Goal: Transaction & Acquisition: Purchase product/service

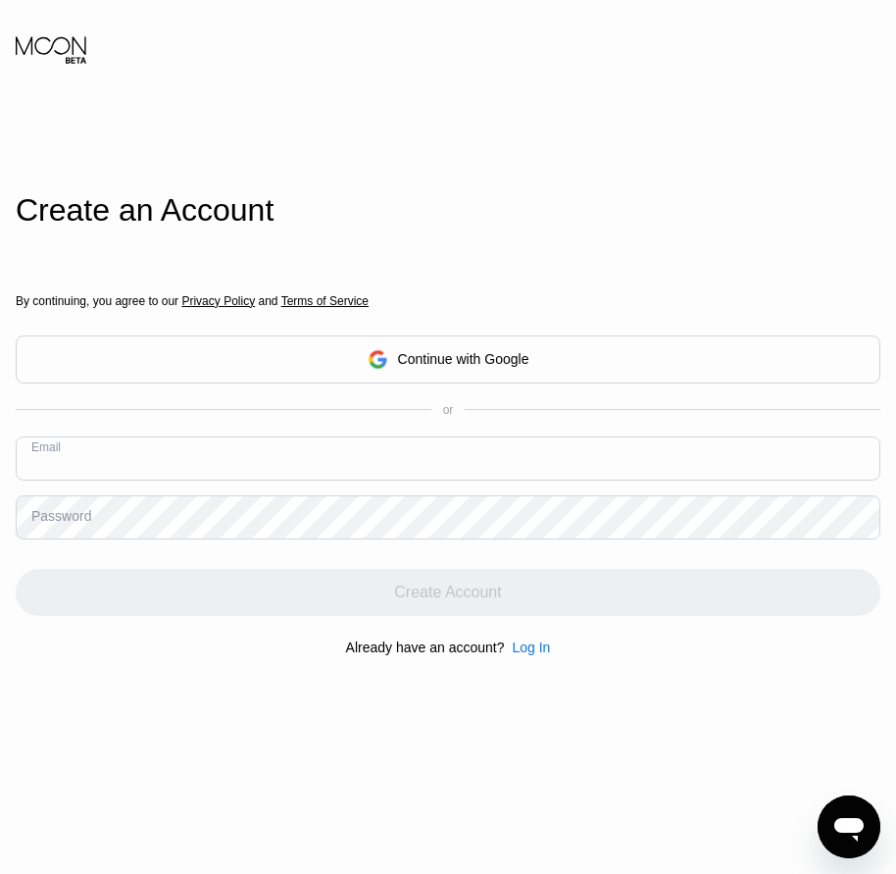
paste input "[EMAIL_ADDRESS][DOMAIN_NAME]"
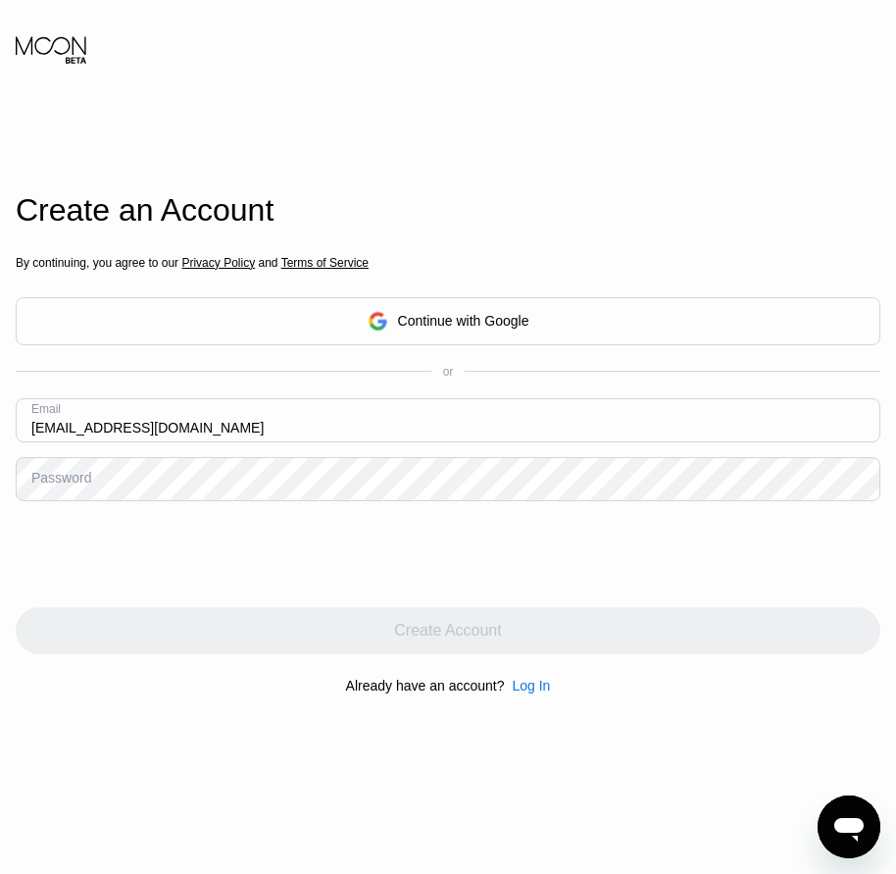
type input "[EMAIL_ADDRESS][DOMAIN_NAME]"
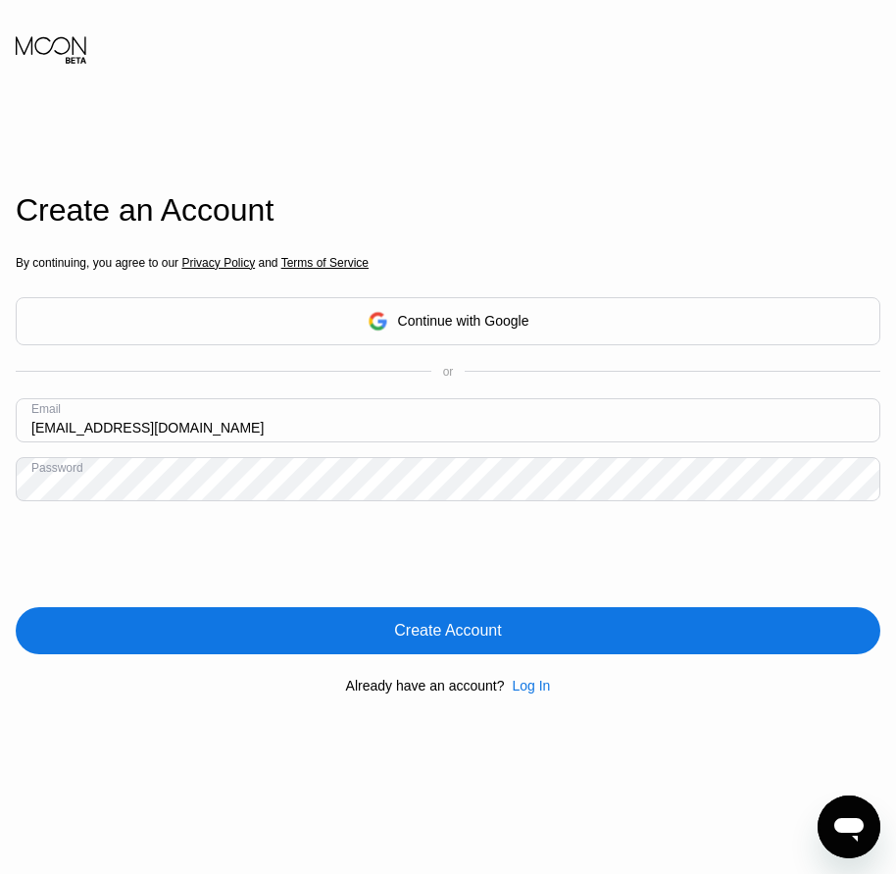
click at [421, 640] on div "Create Account" at bounding box center [447, 631] width 107 height 20
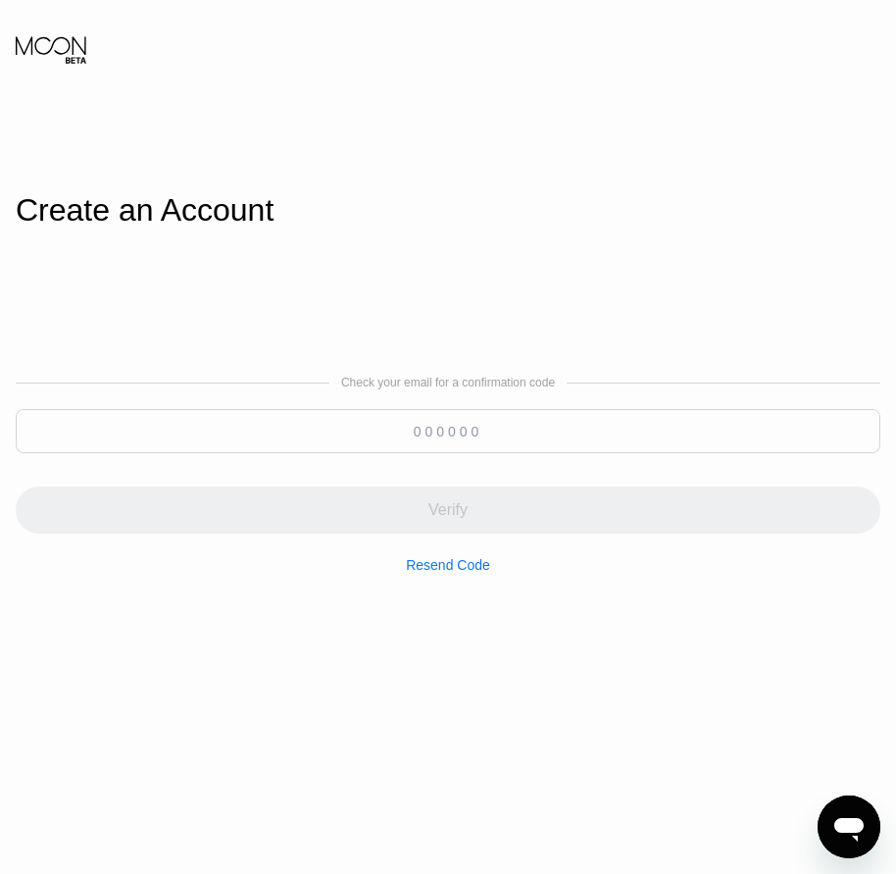
paste input "029197"
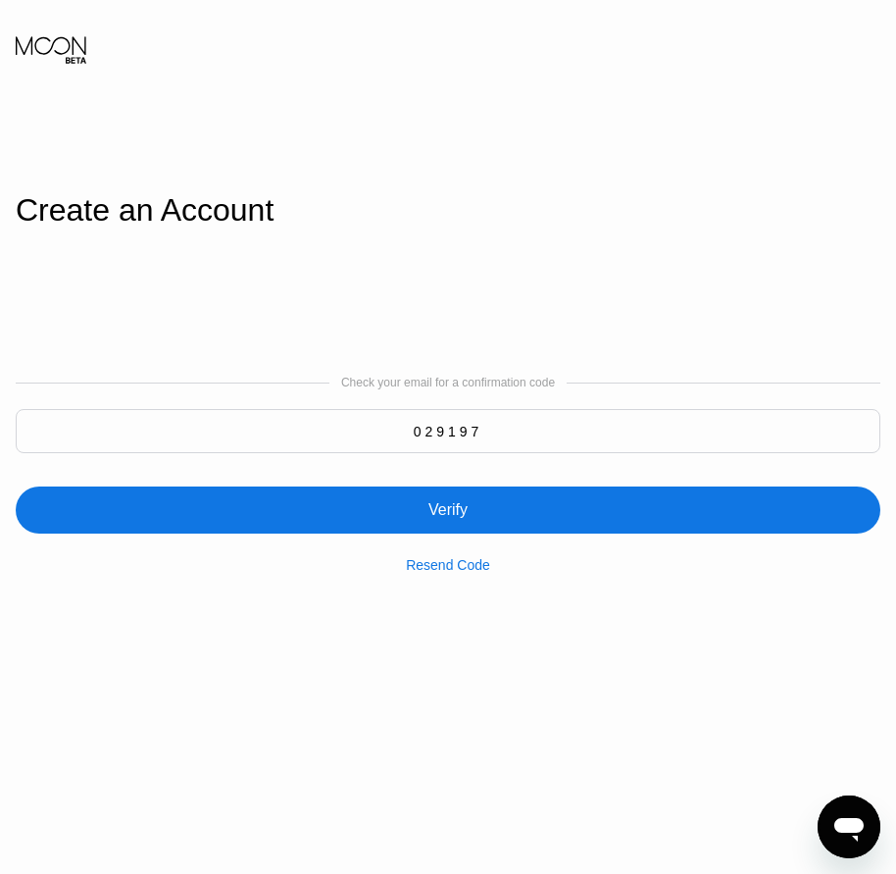
type input "029197"
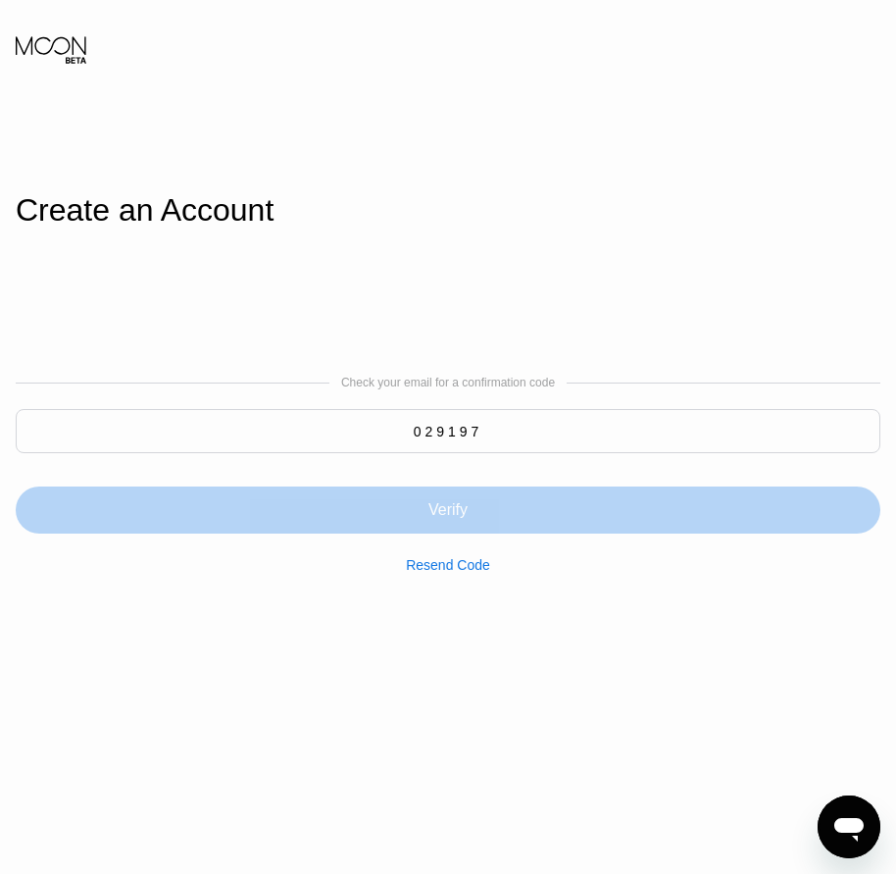
click at [441, 519] on div "Verify" at bounding box center [448, 510] width 39 height 20
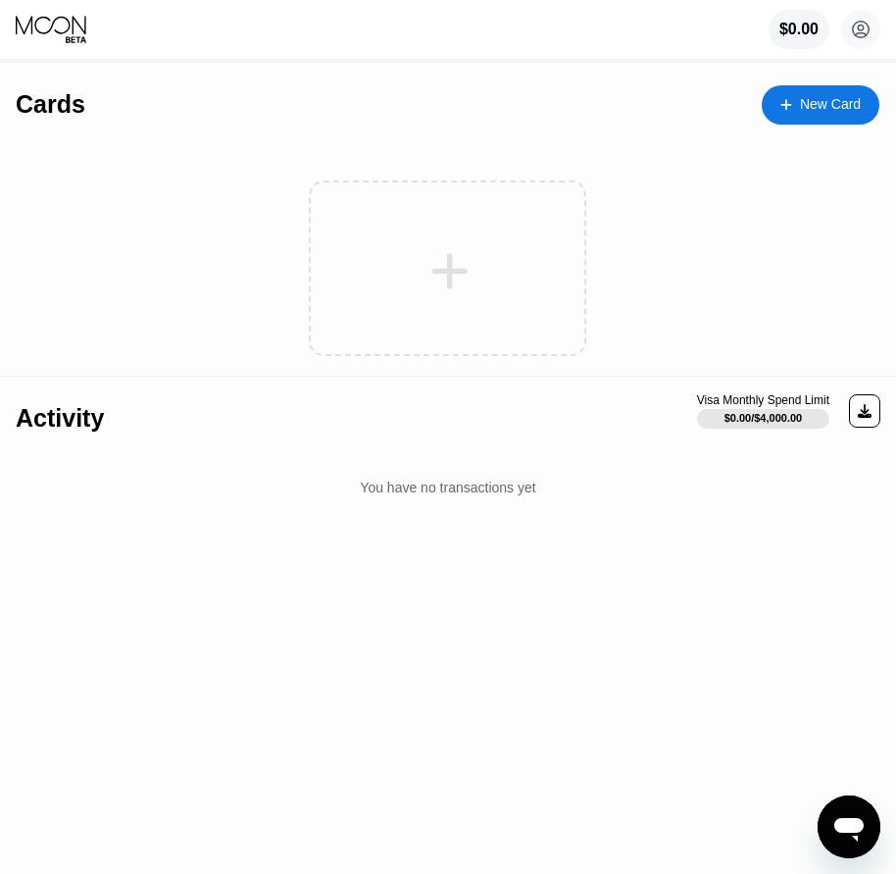
click at [823, 109] on div "New Card" at bounding box center [830, 104] width 61 height 17
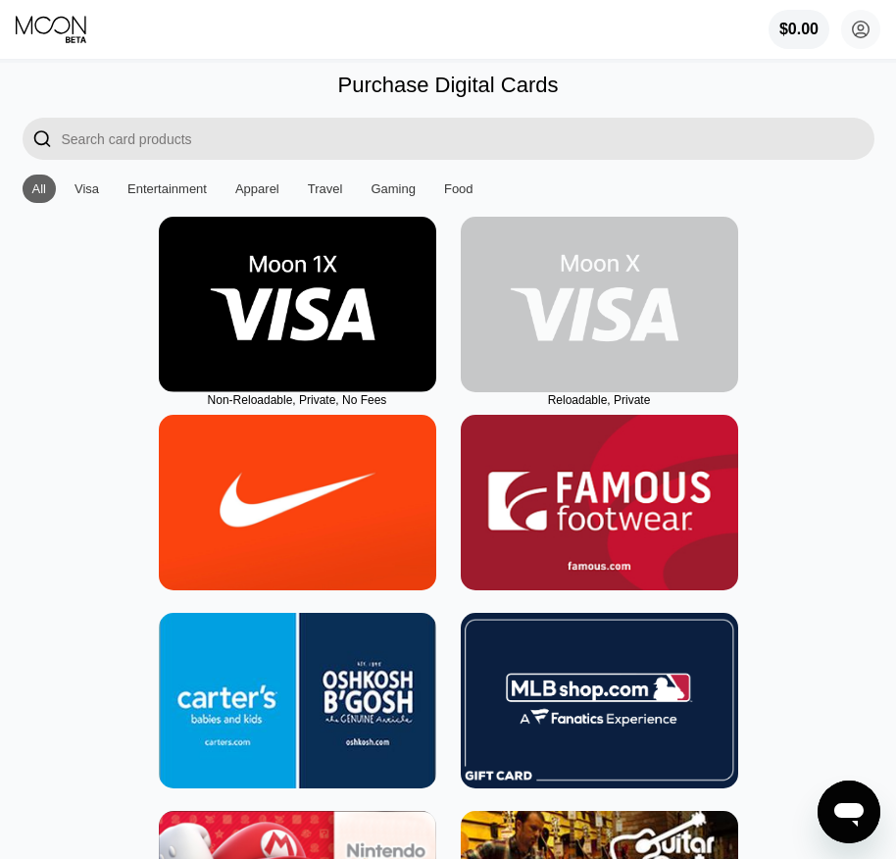
click at [605, 378] on img at bounding box center [600, 305] width 278 height 176
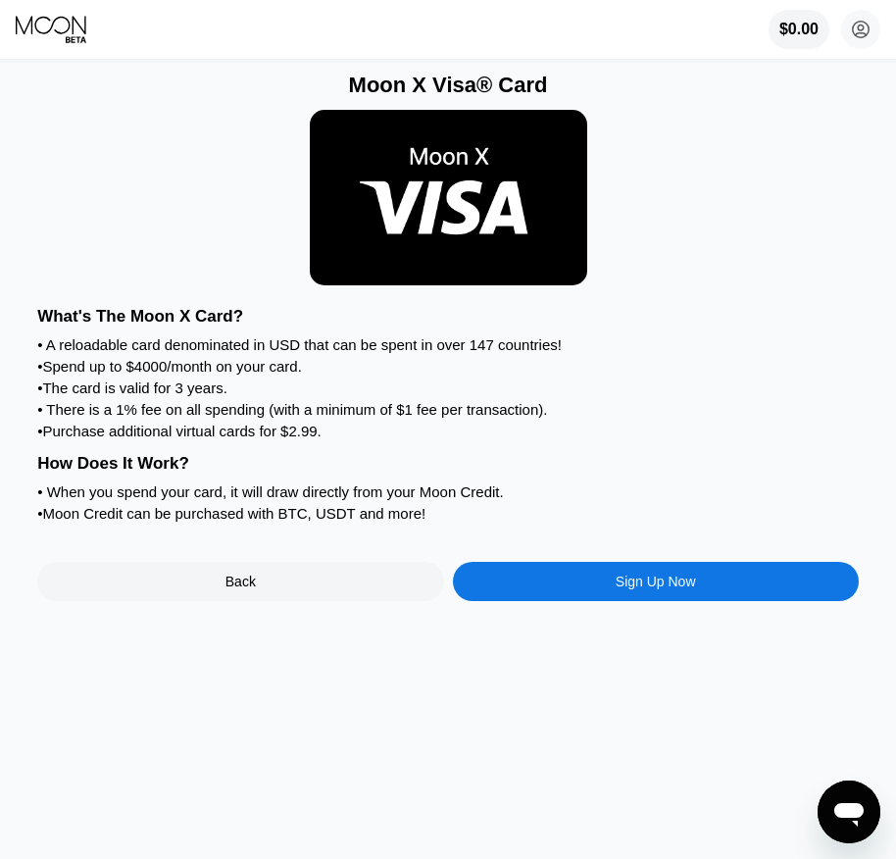
click at [645, 589] on div "Sign Up Now" at bounding box center [656, 582] width 80 height 16
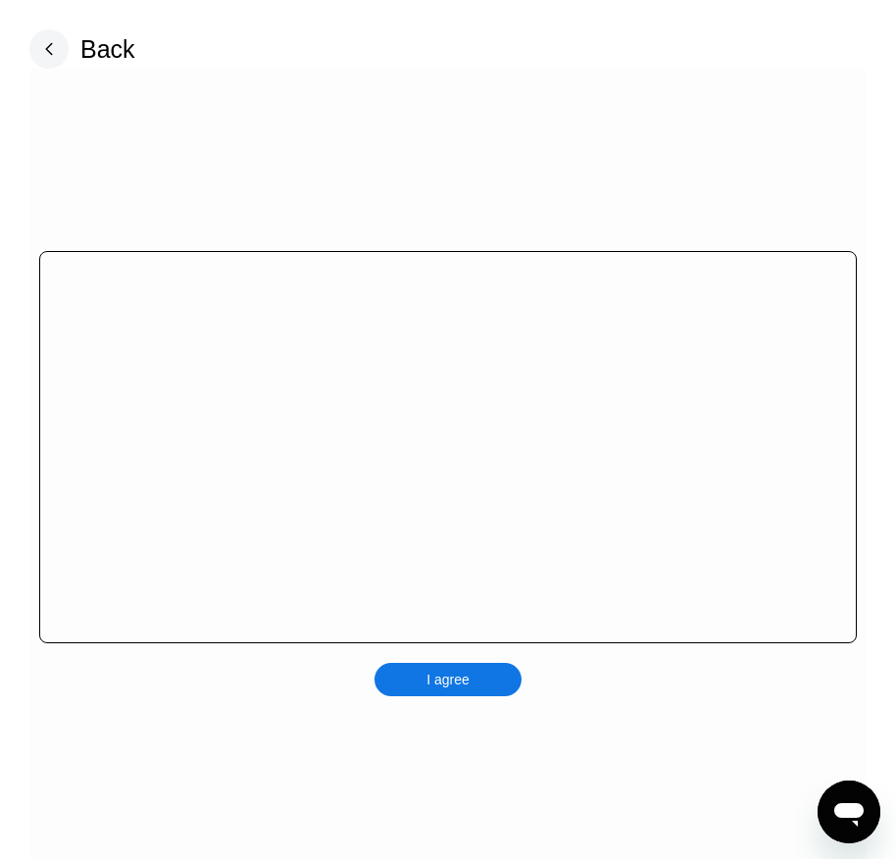
click at [485, 681] on div "I agree" at bounding box center [448, 679] width 147 height 33
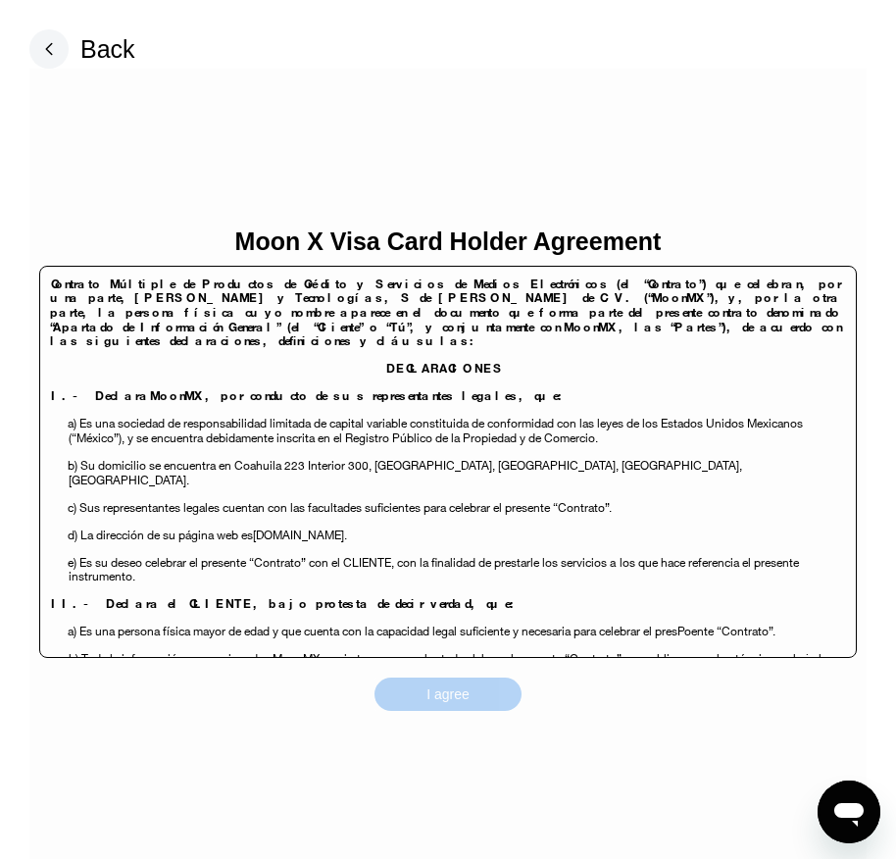
click at [478, 694] on div "I agree" at bounding box center [448, 694] width 147 height 33
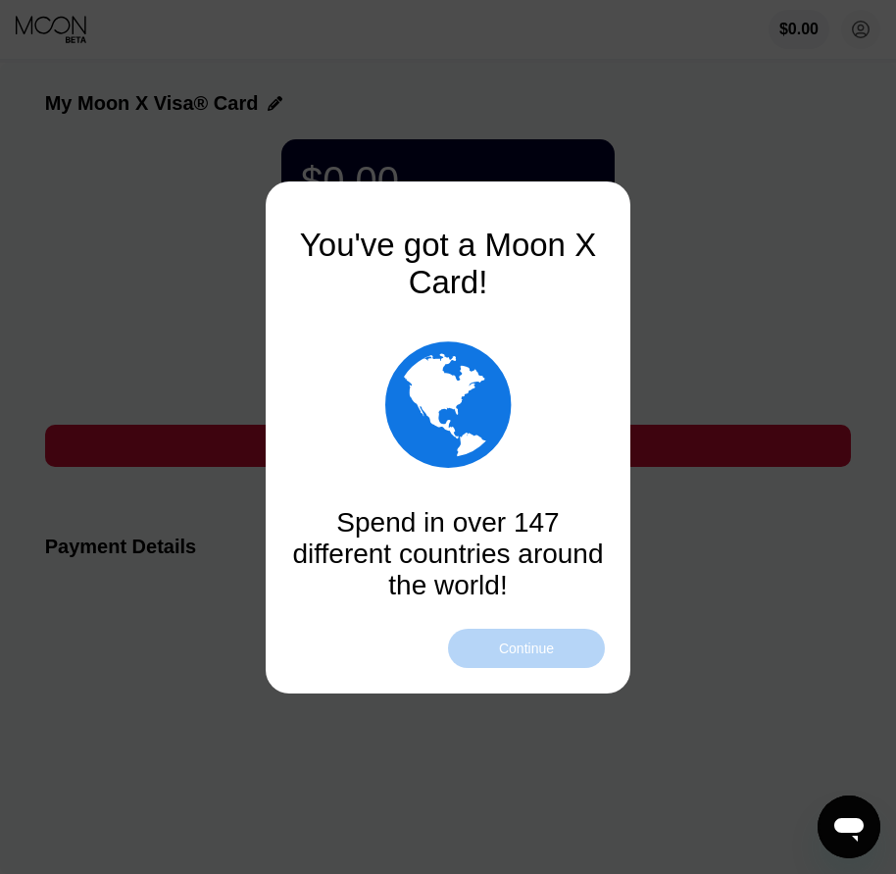
click at [543, 644] on div "Continue" at bounding box center [526, 648] width 55 height 16
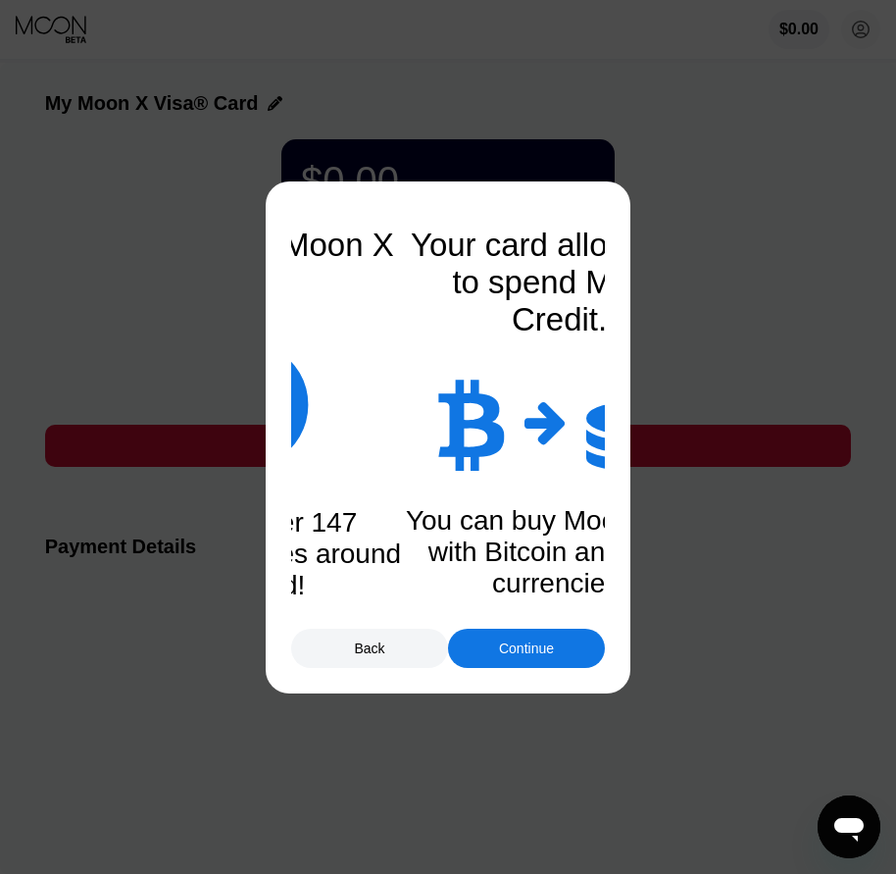
click at [543, 645] on div "Continue" at bounding box center [526, 648] width 55 height 16
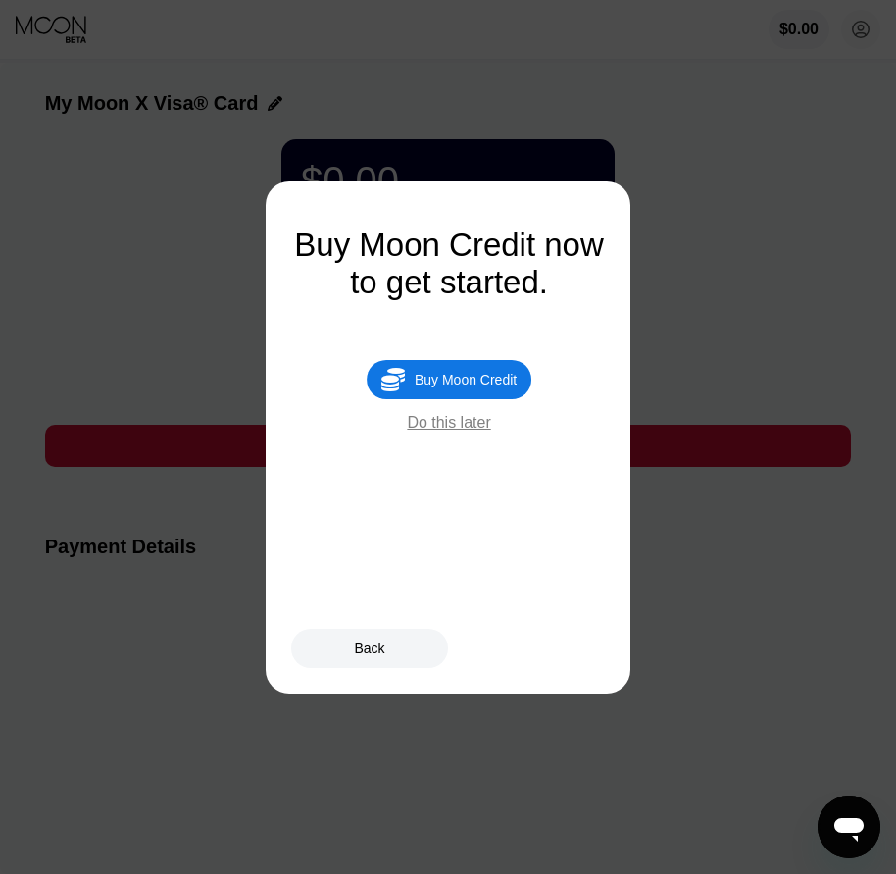
click at [485, 399] on div " Buy Moon Credit" at bounding box center [449, 379] width 165 height 39
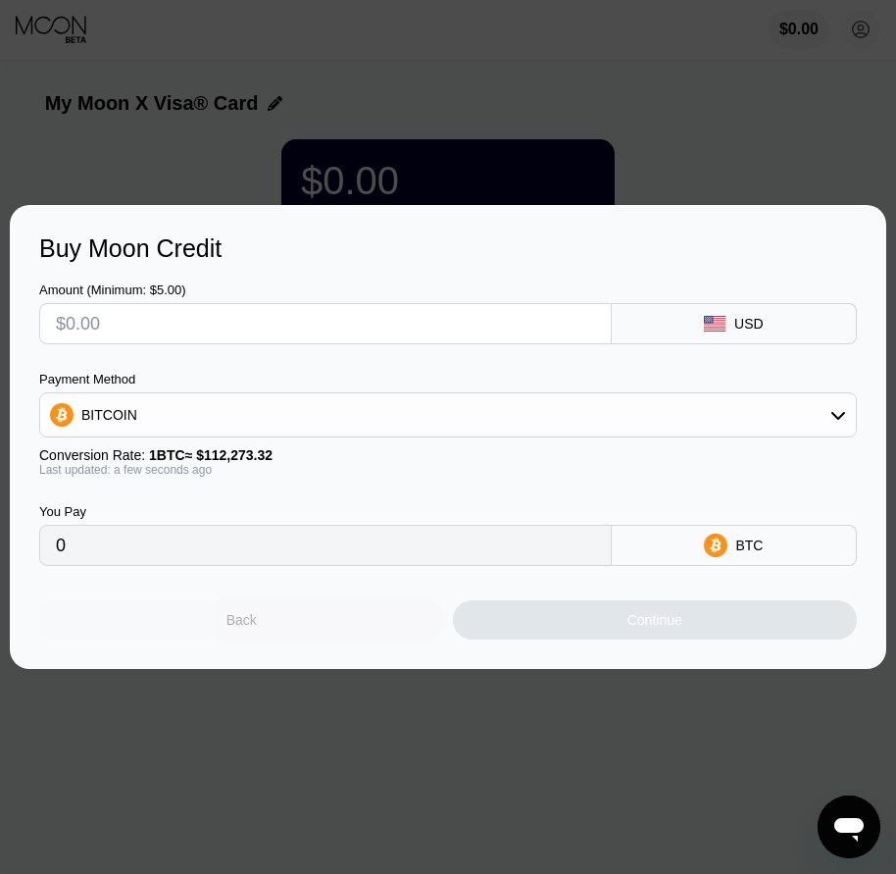
click at [297, 627] on div "Back" at bounding box center [241, 619] width 405 height 39
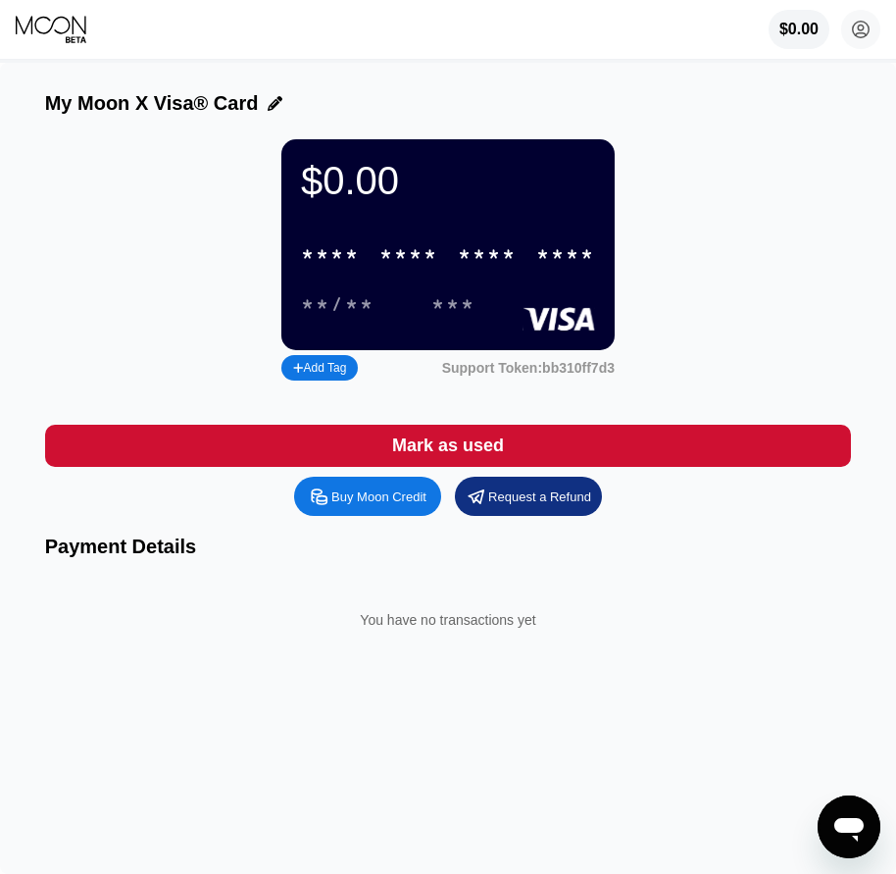
click at [861, 36] on circle at bounding box center [861, 29] width 39 height 39
